Goal: Information Seeking & Learning: Learn about a topic

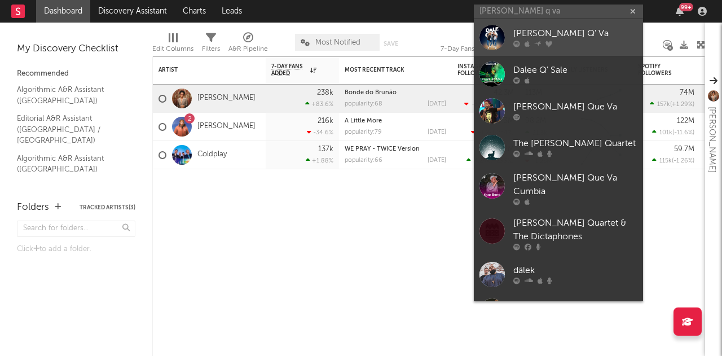
type input "[PERSON_NAME] q va"
click at [537, 32] on div "[PERSON_NAME] Q' Va" at bounding box center [575, 34] width 124 height 14
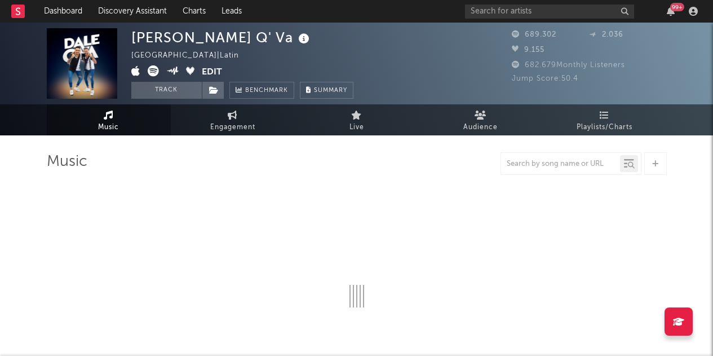
select select "6m"
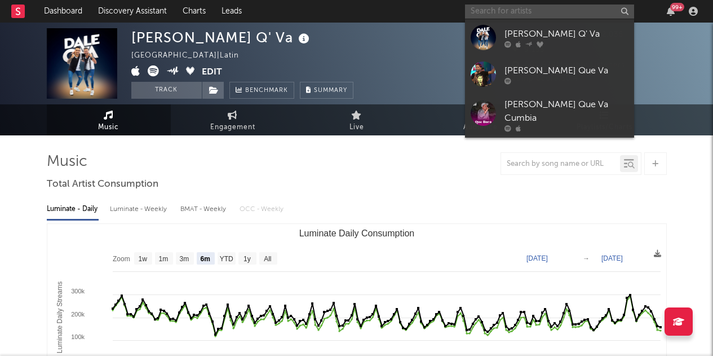
click at [481, 7] on input "text" at bounding box center [549, 12] width 169 height 14
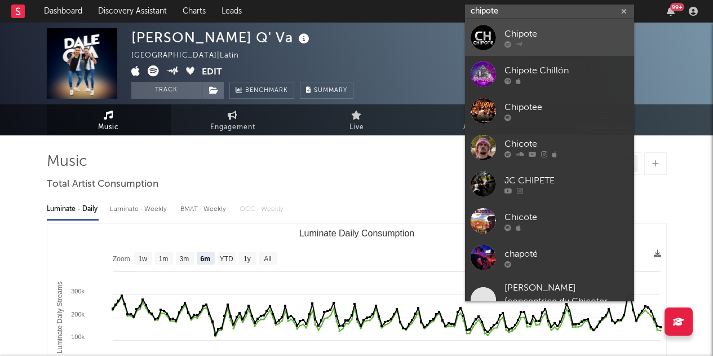
type input "chipote"
click at [500, 37] on link "Chipote" at bounding box center [549, 37] width 169 height 37
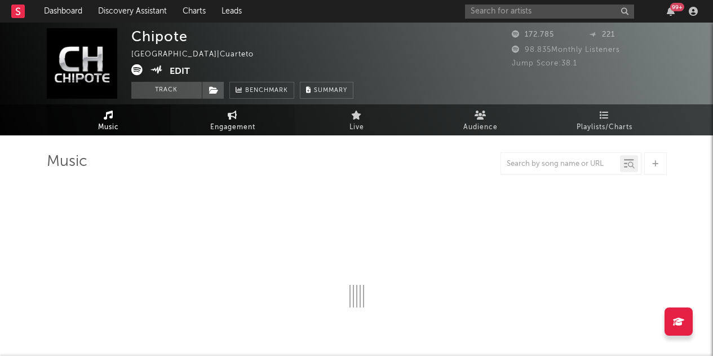
select select "6m"
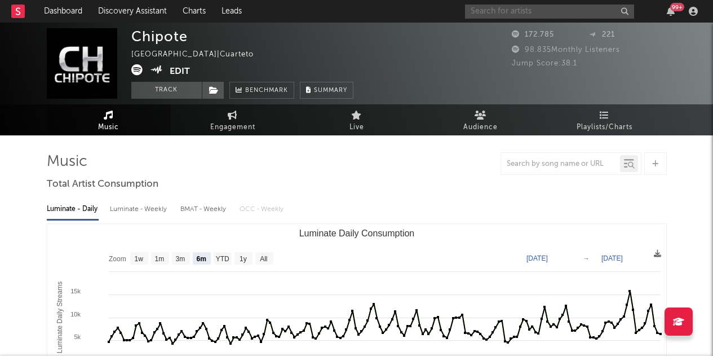
click at [493, 9] on input "text" at bounding box center [549, 12] width 169 height 14
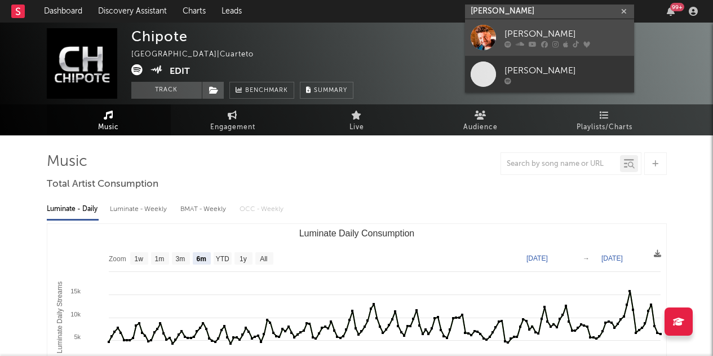
type input "[PERSON_NAME]"
click at [507, 34] on div "[PERSON_NAME]" at bounding box center [567, 34] width 124 height 14
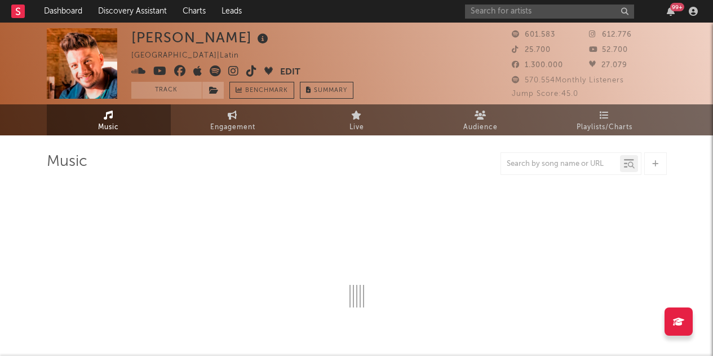
select select "6m"
